Goal: Entertainment & Leisure: Browse casually

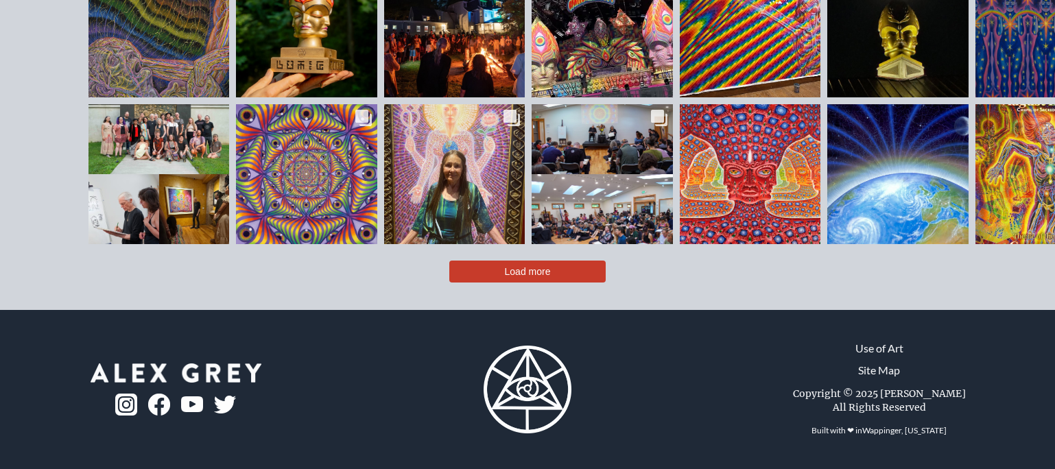
scroll to position [3314, 0]
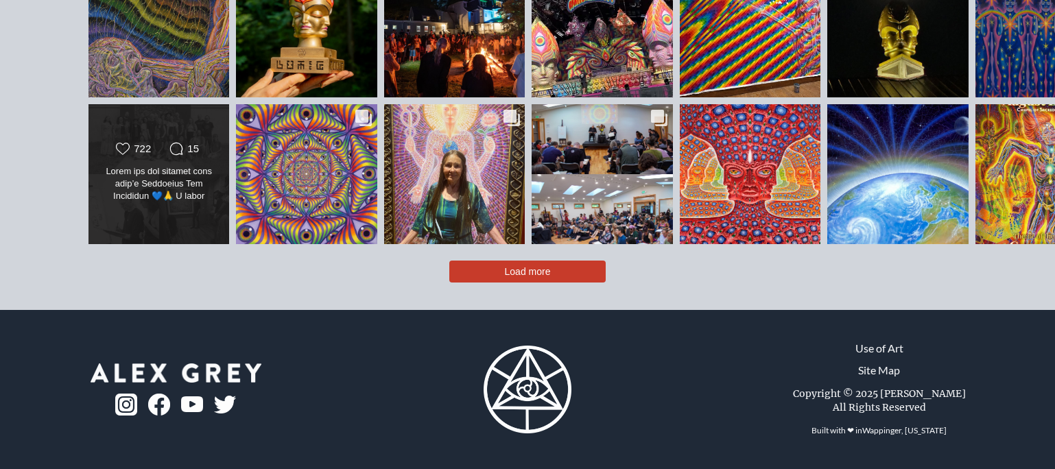
click at [116, 206] on div "Likes Count 722 Comments Count 15" at bounding box center [159, 174] width 114 height 64
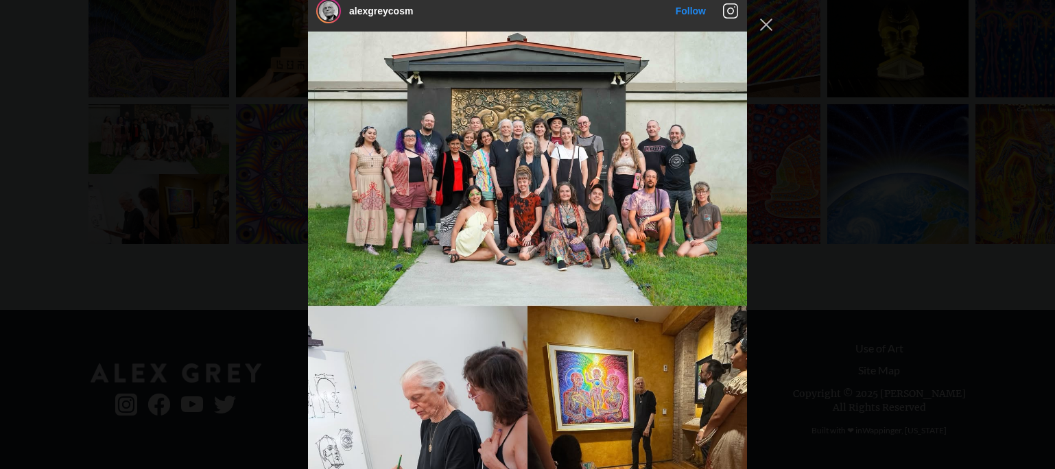
scroll to position [1699, 0]
click at [765, 28] on button "Close Instagram Feed Popup" at bounding box center [766, 25] width 22 height 22
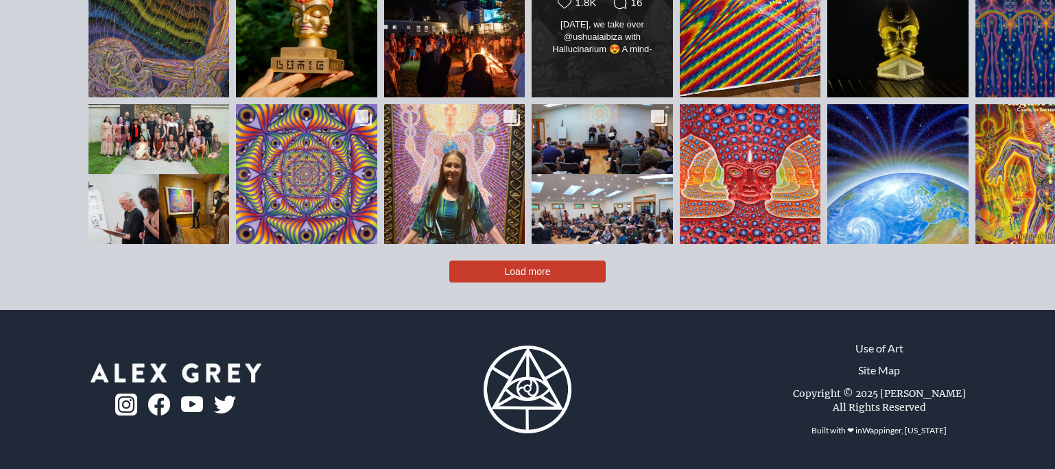
click at [564, 57] on div "[DATE], we take over @ushuaiaibiza with Hallucinarium 😍 A mind-bending world of…" at bounding box center [602, 38] width 114 height 38
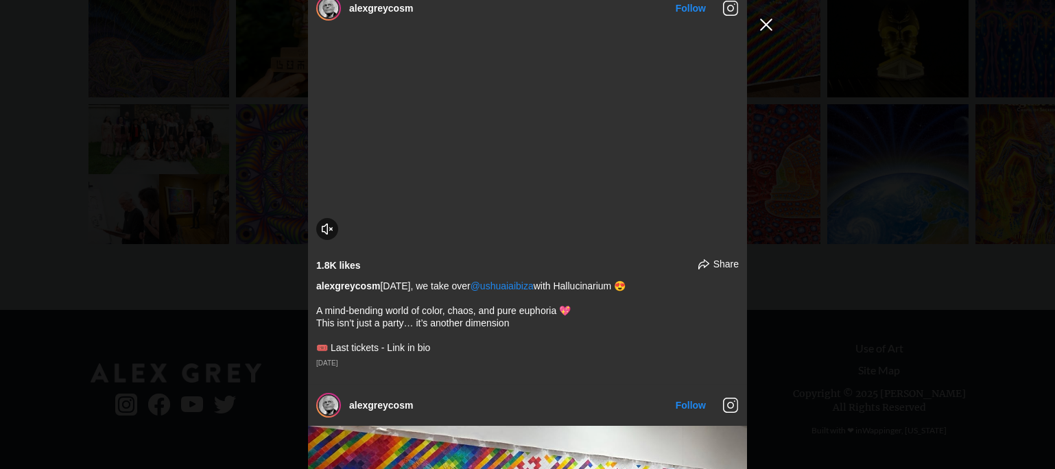
click at [764, 29] on button "Close Instagram Feed Popup" at bounding box center [766, 25] width 22 height 22
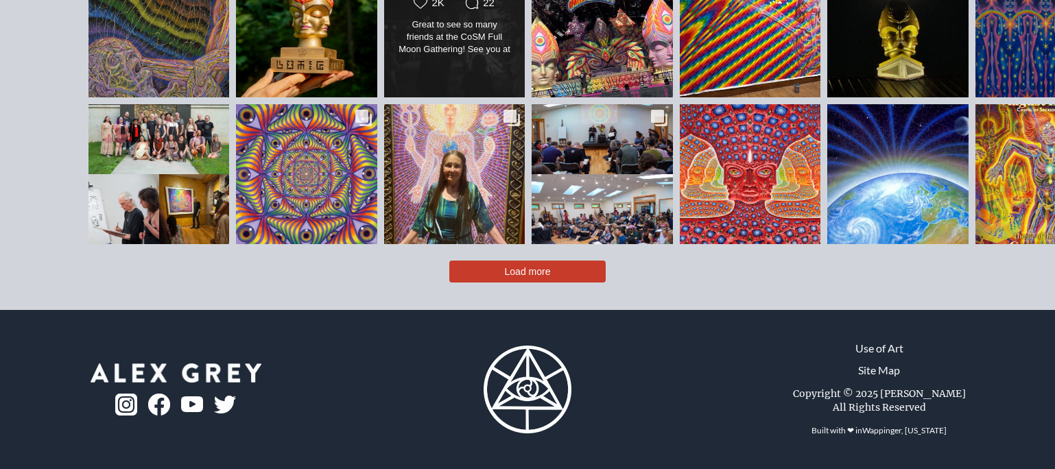
click at [400, 57] on div "Great to see so many friends at the CoSM Full Moon Gathering! See you at the ne…" at bounding box center [455, 38] width 114 height 38
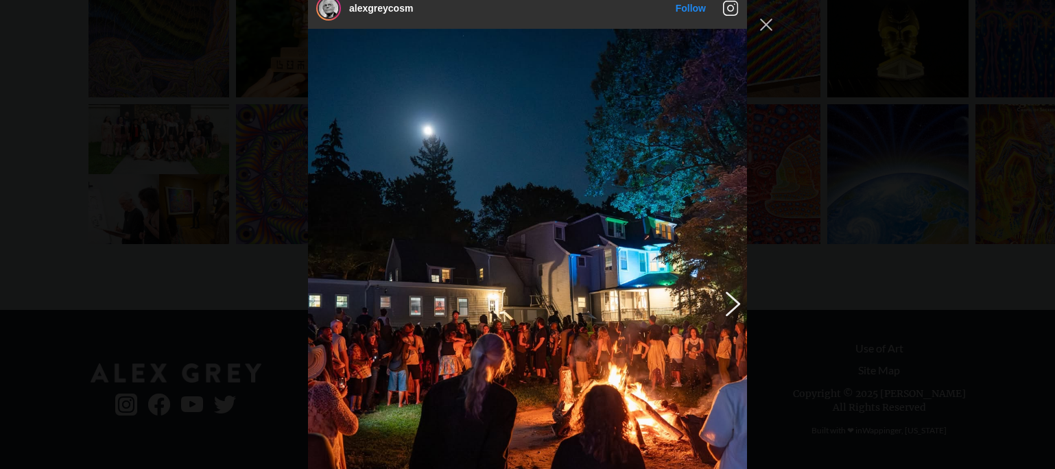
click at [729, 315] on button "Previous image" at bounding box center [730, 303] width 16 height 25
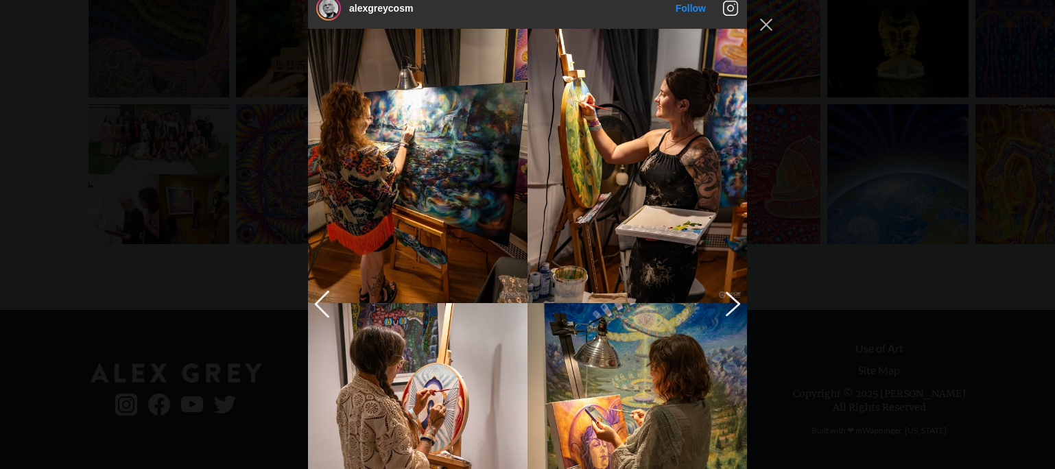
click at [728, 315] on button "Previous image" at bounding box center [730, 303] width 16 height 25
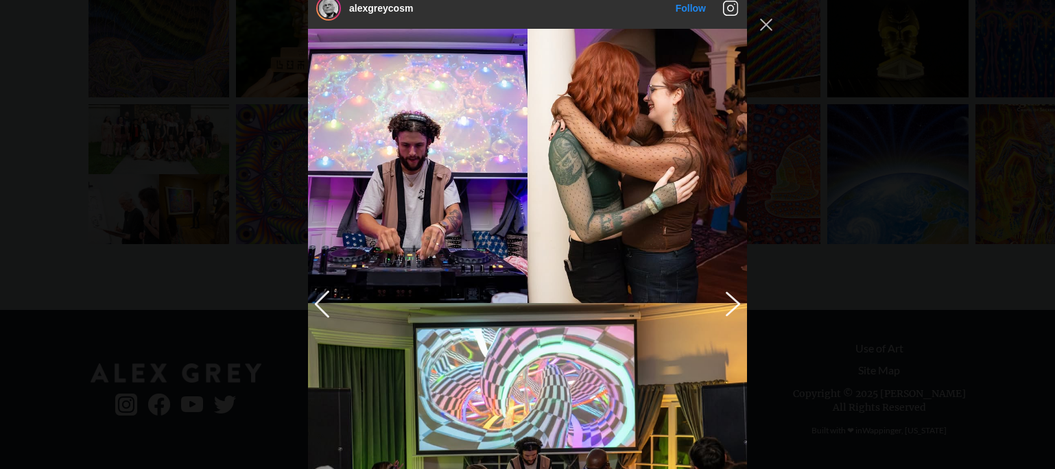
click at [728, 315] on button "Previous image" at bounding box center [730, 303] width 16 height 25
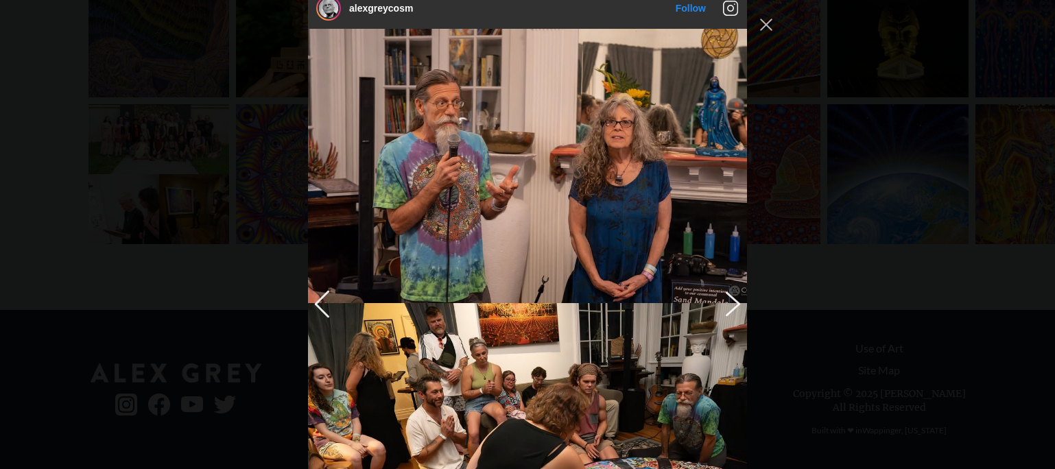
click at [728, 315] on button "Previous image" at bounding box center [730, 303] width 16 height 25
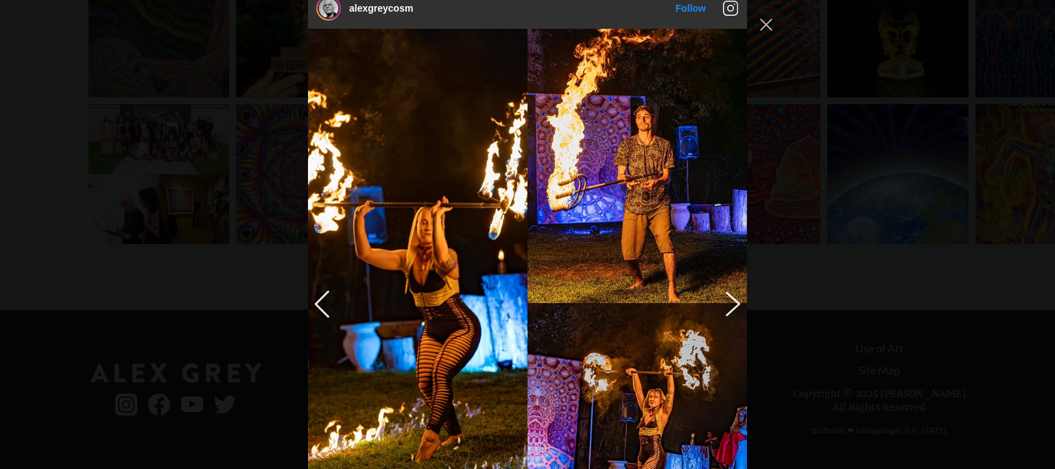
click at [728, 315] on button "Previous image" at bounding box center [730, 303] width 16 height 25
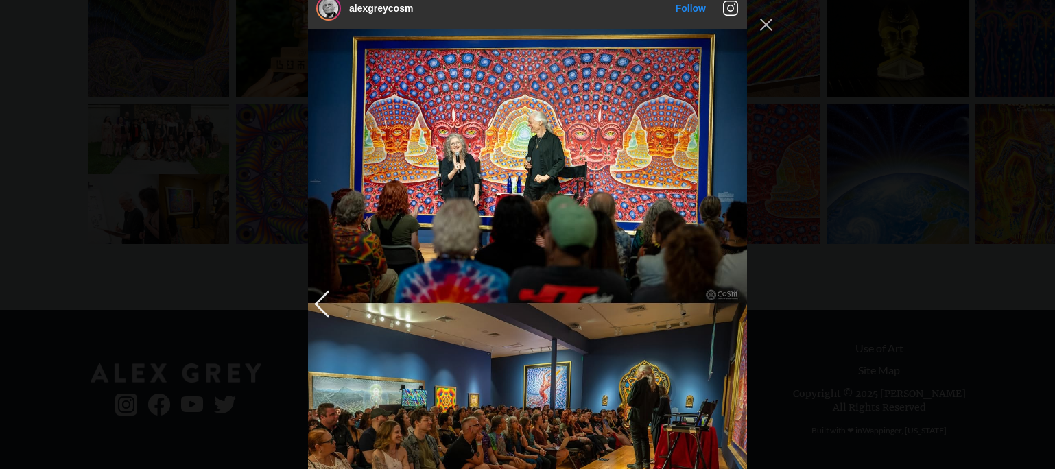
click at [728, 320] on img "Instagram Feed popup" at bounding box center [527, 303] width 439 height 549
click at [762, 27] on button "Close Instagram Feed Popup" at bounding box center [766, 25] width 22 height 22
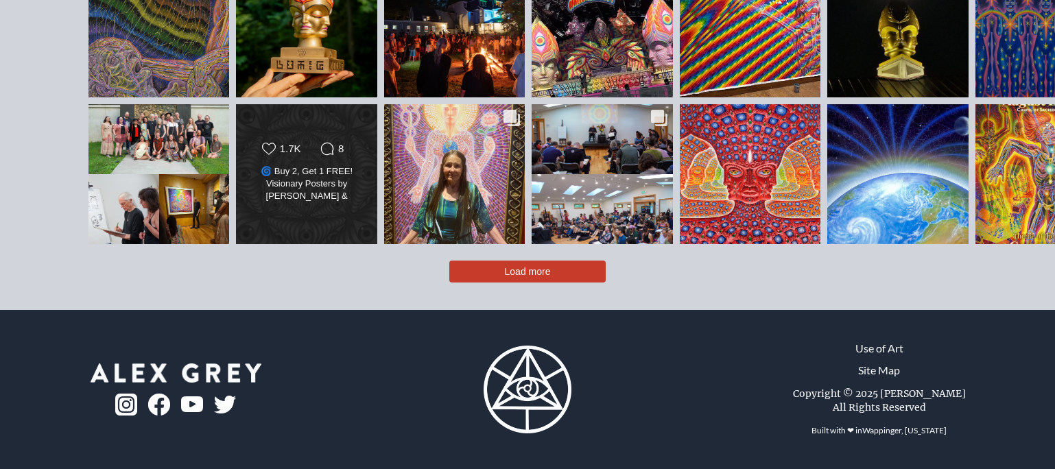
click at [250, 204] on div "🌀 Buy 2, Get 1 FREE! Visionary Posters by [PERSON_NAME] & [PERSON_NAME] 🎨 Buy a…" at bounding box center [307, 184] width 114 height 38
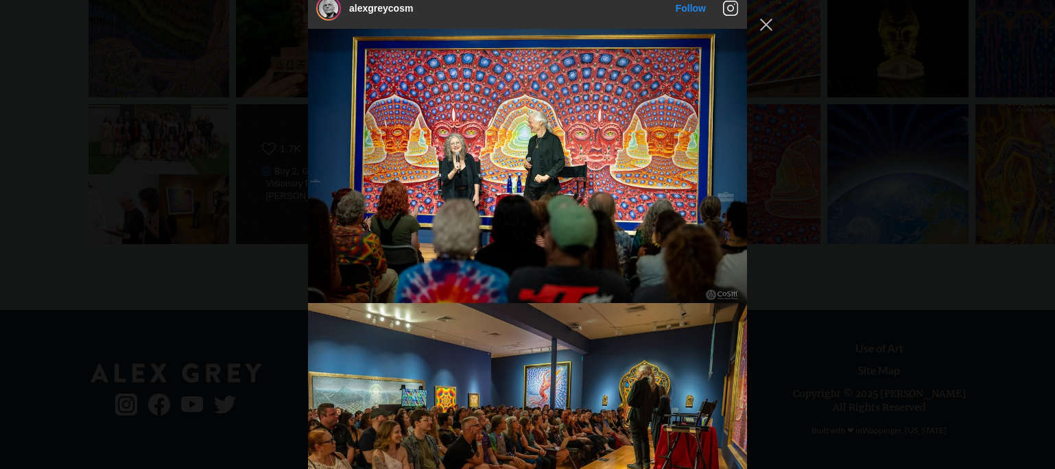
scroll to position [4808, 0]
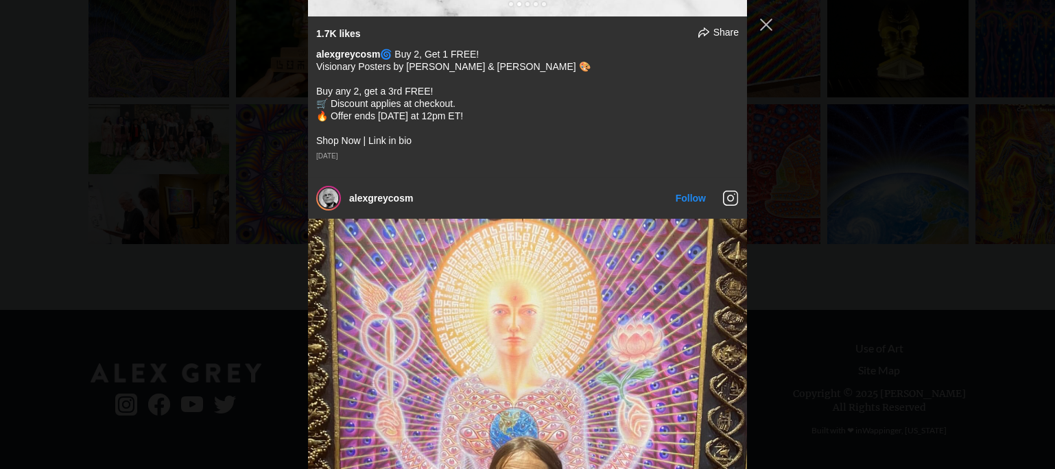
click at [765, 22] on button "Close Instagram Feed Popup" at bounding box center [766, 25] width 22 height 22
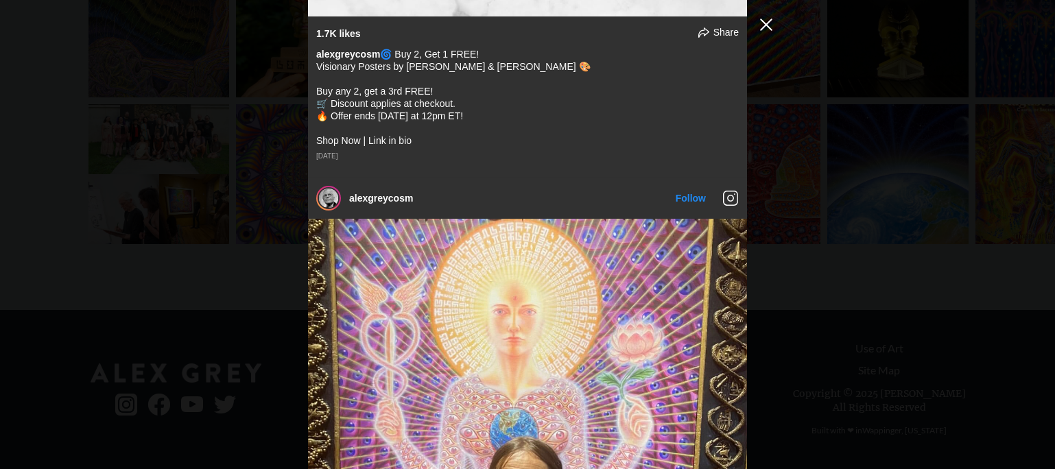
scroll to position [4233, 0]
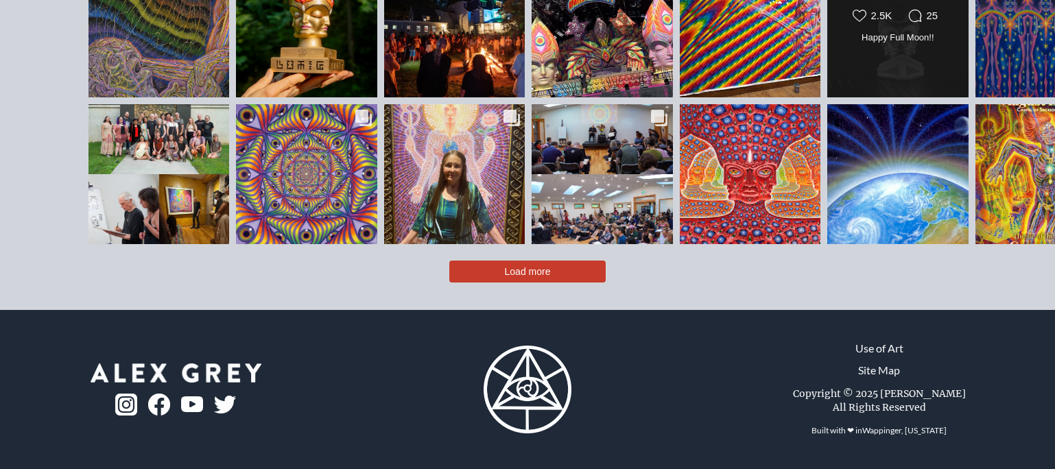
click at [826, 88] on div "Likes Count 2.5K Comments Count 25 Happy Full Moon!! Happy Full Moon!!" at bounding box center [897, 27] width 142 height 141
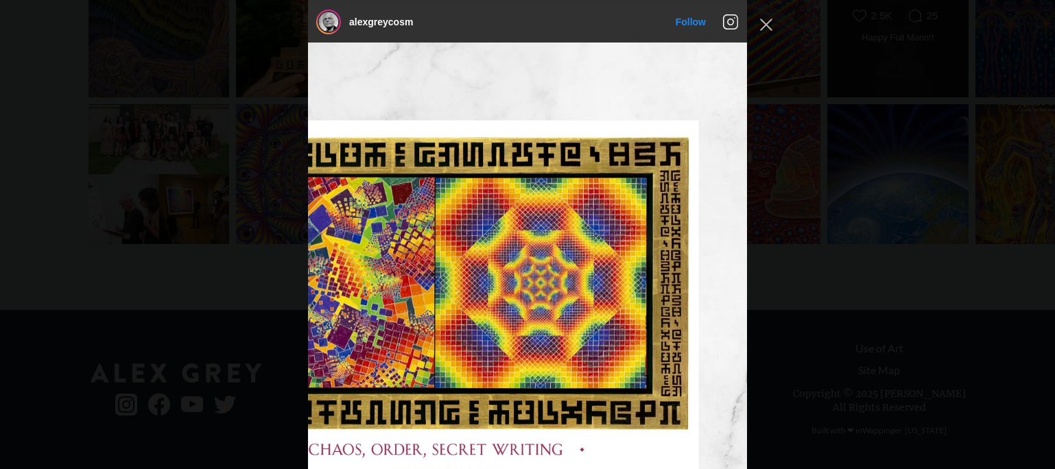
scroll to position [2904, 0]
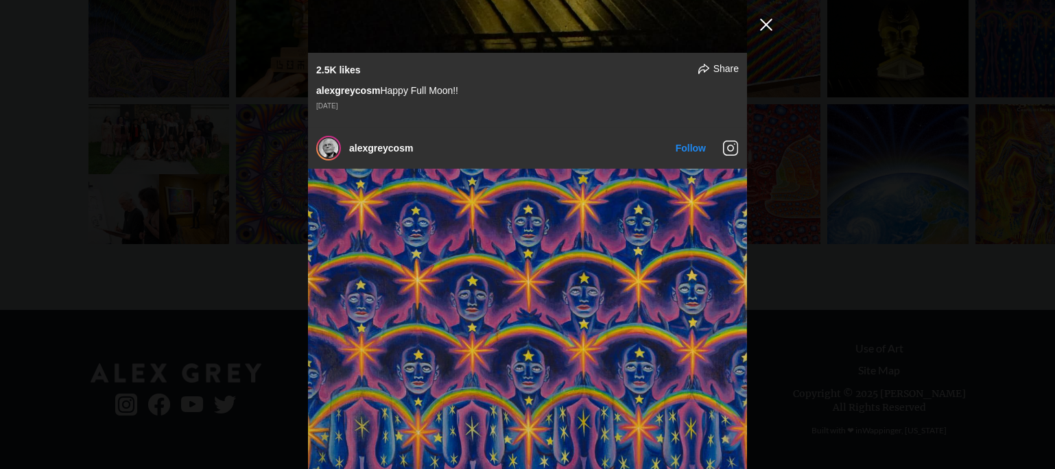
click at [763, 27] on button "Close Instagram Feed Popup" at bounding box center [766, 25] width 22 height 22
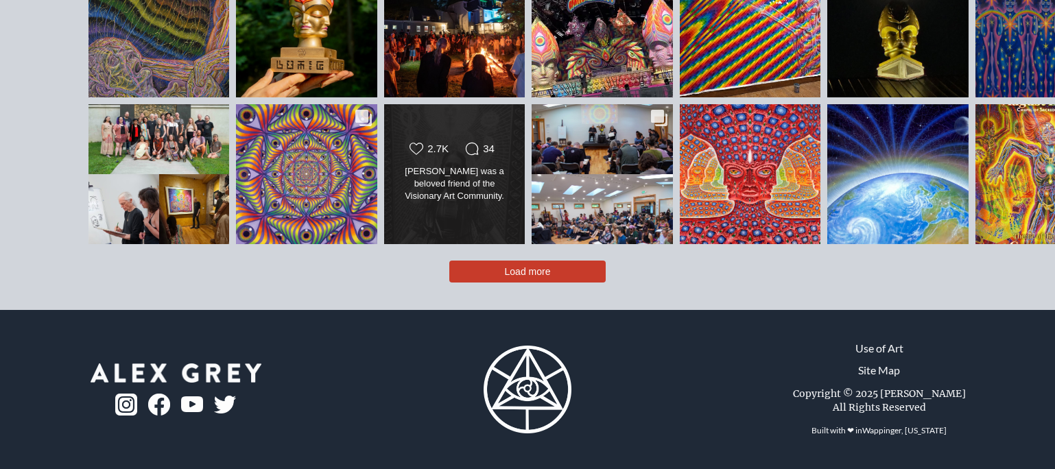
click at [398, 204] on div "[PERSON_NAME] was a beloved friend of the Visionary Art Community. She and [PER…" at bounding box center [455, 184] width 114 height 38
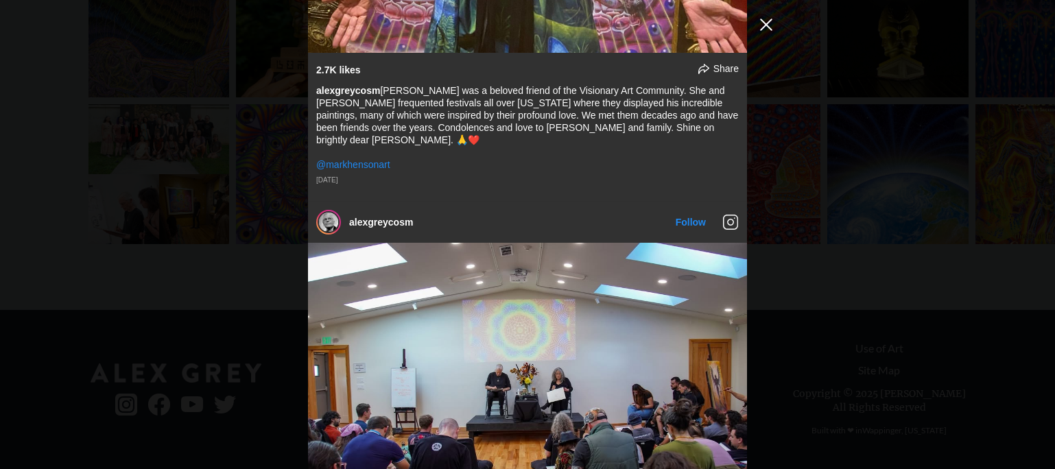
click at [760, 26] on button "Close Instagram Feed Popup" at bounding box center [766, 25] width 22 height 22
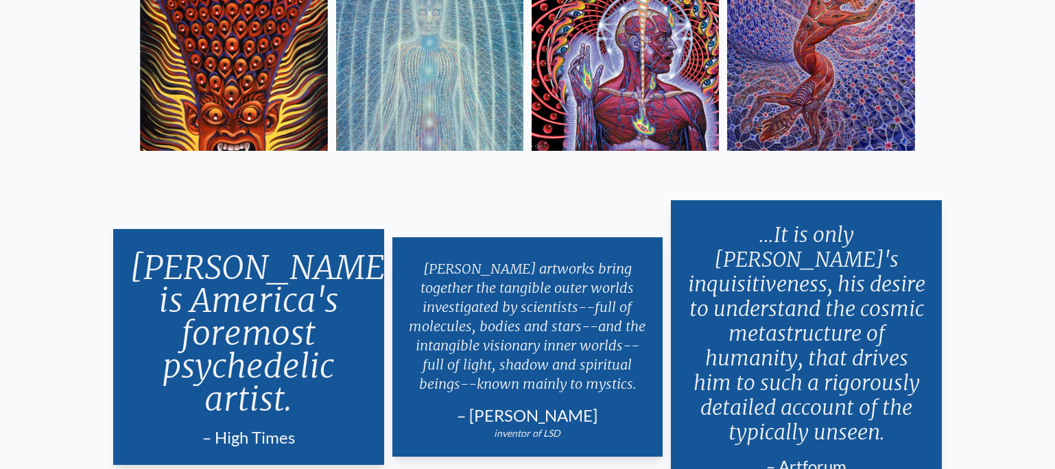
scroll to position [2512, 0]
